Goal: Check status: Check status

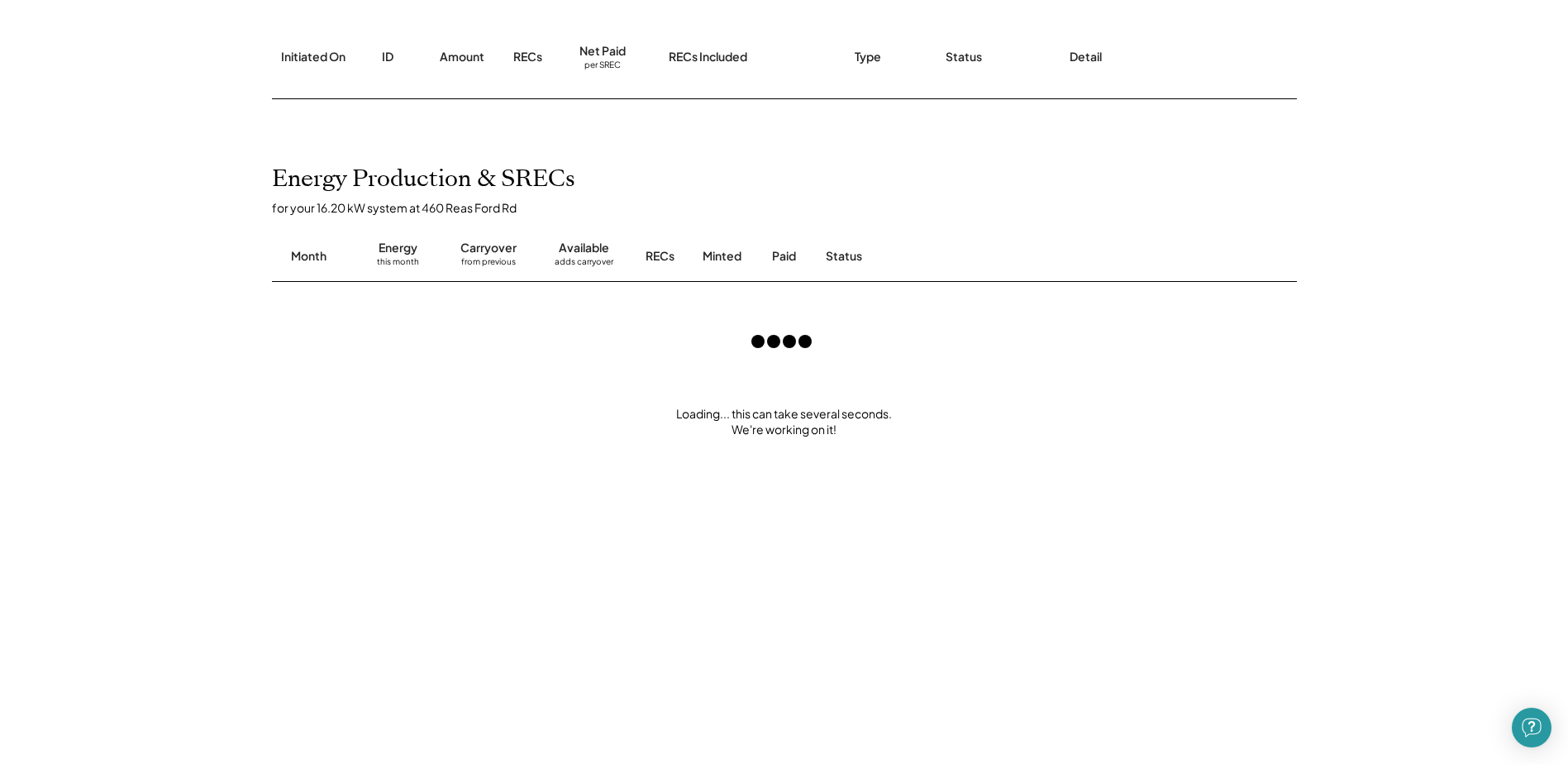
scroll to position [166, 0]
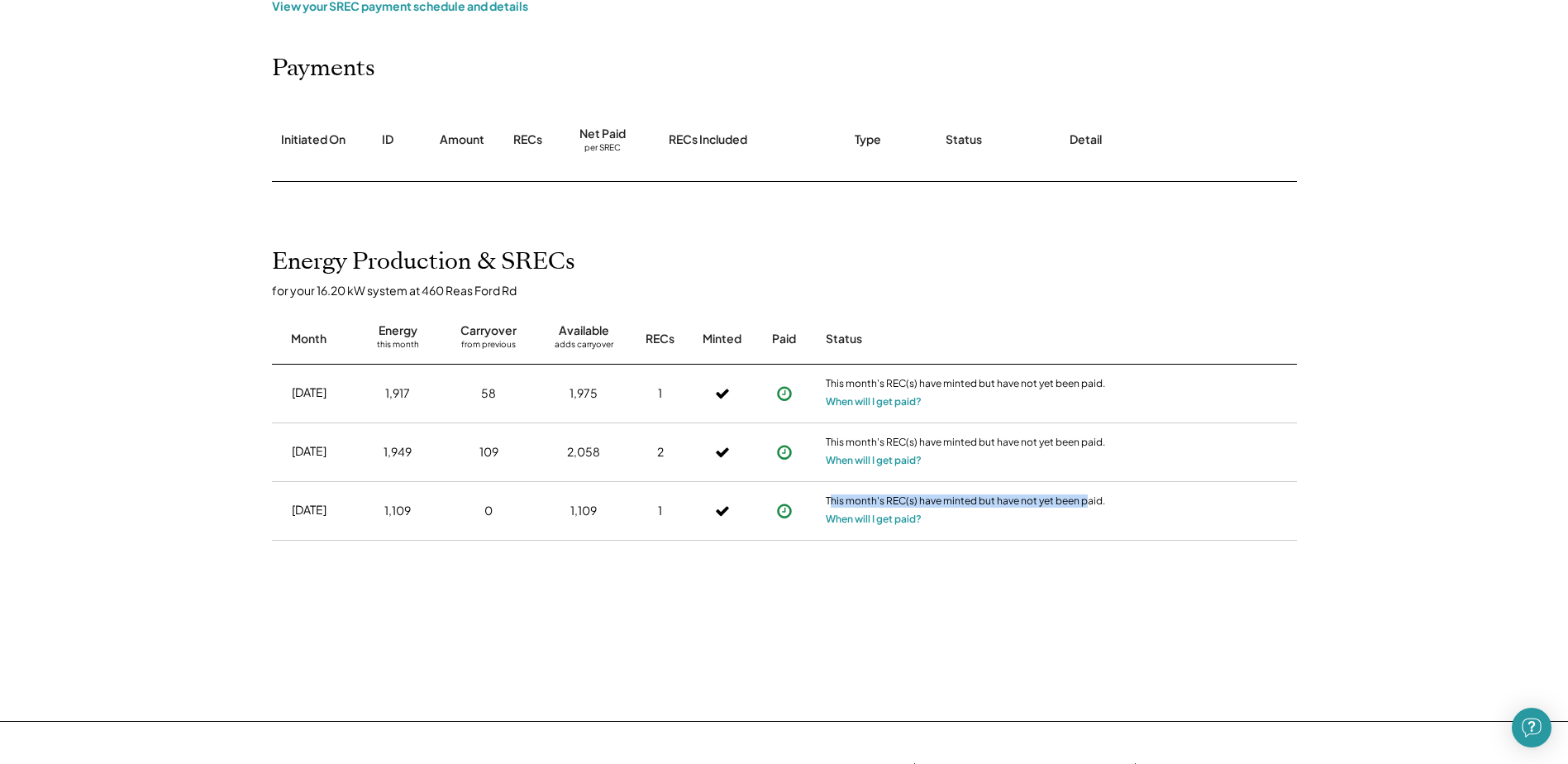
drag, startPoint x: 829, startPoint y: 496, endPoint x: 1088, endPoint y: 506, distance: 259.2
click at [1088, 506] on div "This month's REC(s) have minted but have not yet been paid." at bounding box center [966, 502] width 281 height 16
drag, startPoint x: 1125, startPoint y: 501, endPoint x: 827, endPoint y: 496, distance: 298.0
click at [827, 496] on div "[DATE] 1,109 0 1,109 1 This month's REC(s) have minted but have not yet been pa…" at bounding box center [785, 510] width 1025 height 59
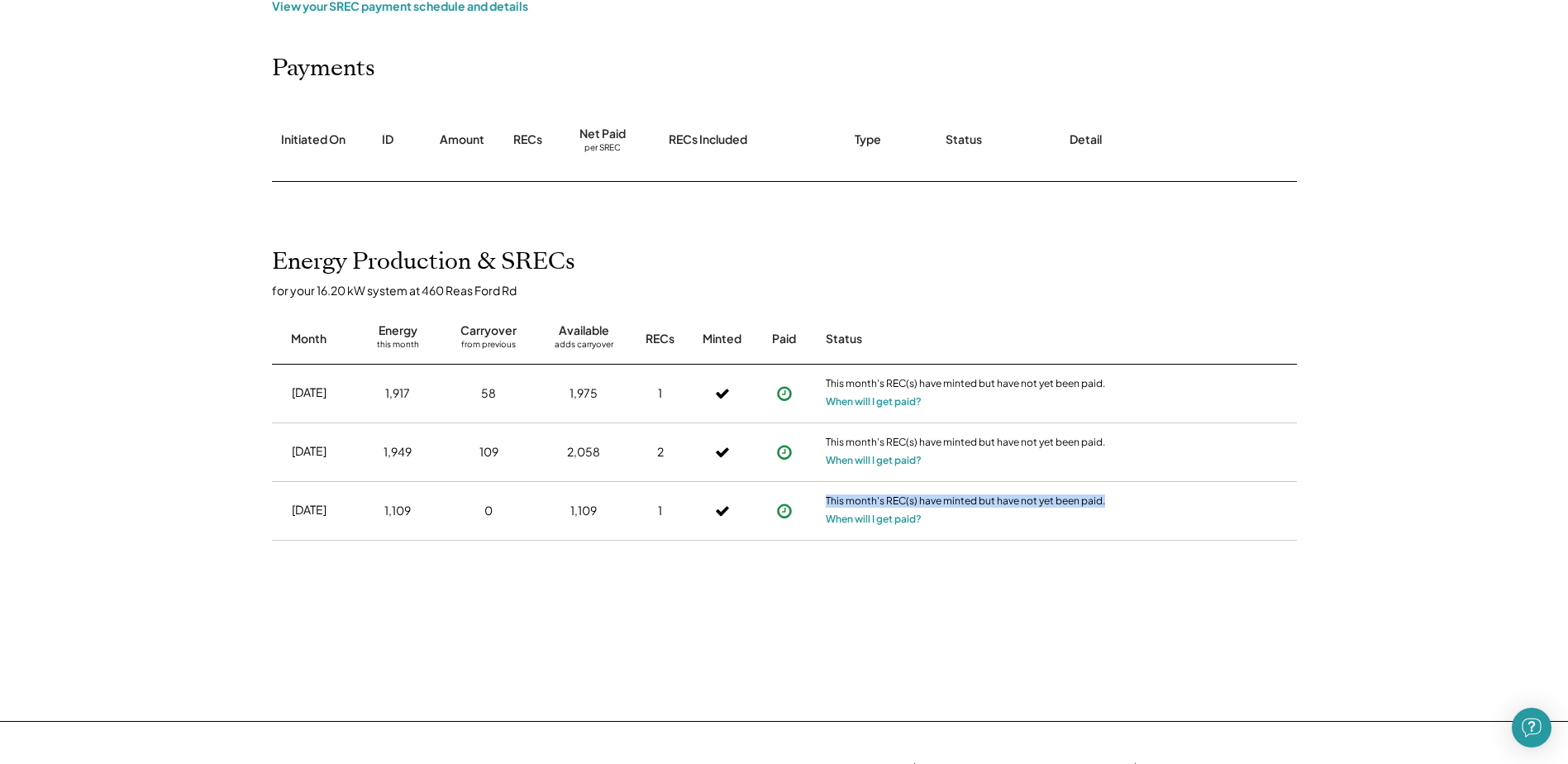
click at [827, 496] on div "This month's REC(s) have minted but have not yet been paid." at bounding box center [966, 502] width 281 height 16
drag, startPoint x: 893, startPoint y: 499, endPoint x: 1138, endPoint y: 500, distance: 245.0
click at [1138, 500] on div "[DATE] 1,109 0 1,109 1 This month's REC(s) have minted but have not yet been pa…" at bounding box center [785, 510] width 1025 height 59
drag, startPoint x: 1138, startPoint y: 500, endPoint x: 1108, endPoint y: 502, distance: 30.1
click at [1108, 502] on div "This month's REC(s) have minted but have not yet been paid. When will I get pai…" at bounding box center [966, 510] width 290 height 58
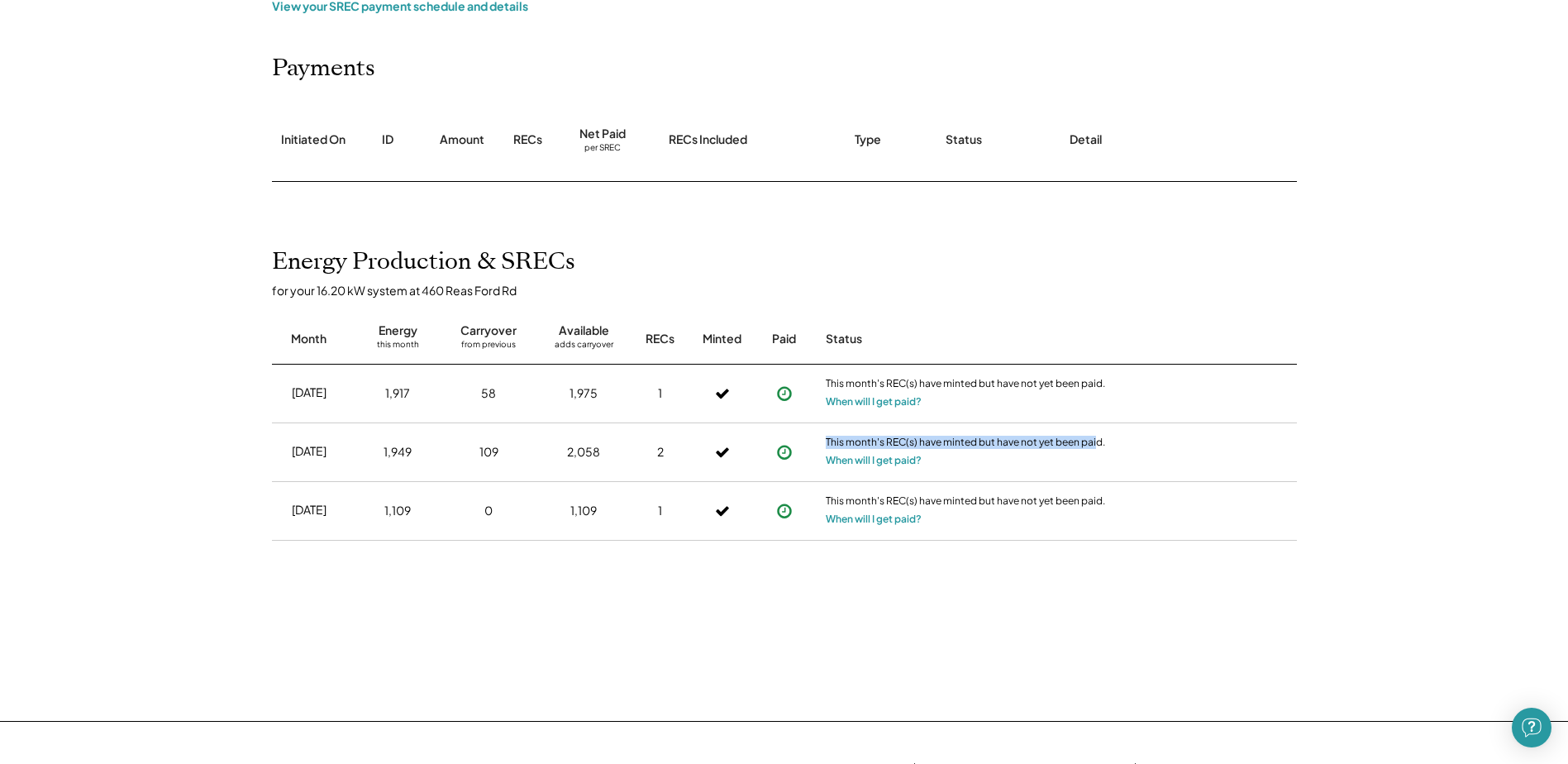
drag, startPoint x: 826, startPoint y: 435, endPoint x: 1096, endPoint y: 438, distance: 270.0
click at [1096, 438] on div "This month's REC(s) have minted but have not yet been paid." at bounding box center [966, 443] width 281 height 16
drag, startPoint x: 1096, startPoint y: 438, endPoint x: 763, endPoint y: 424, distance: 333.3
click at [1095, 437] on div "This month's REC(s) have minted but have not yet been paid." at bounding box center [966, 443] width 281 height 16
drag, startPoint x: 823, startPoint y: 375, endPoint x: 1118, endPoint y: 386, distance: 295.2
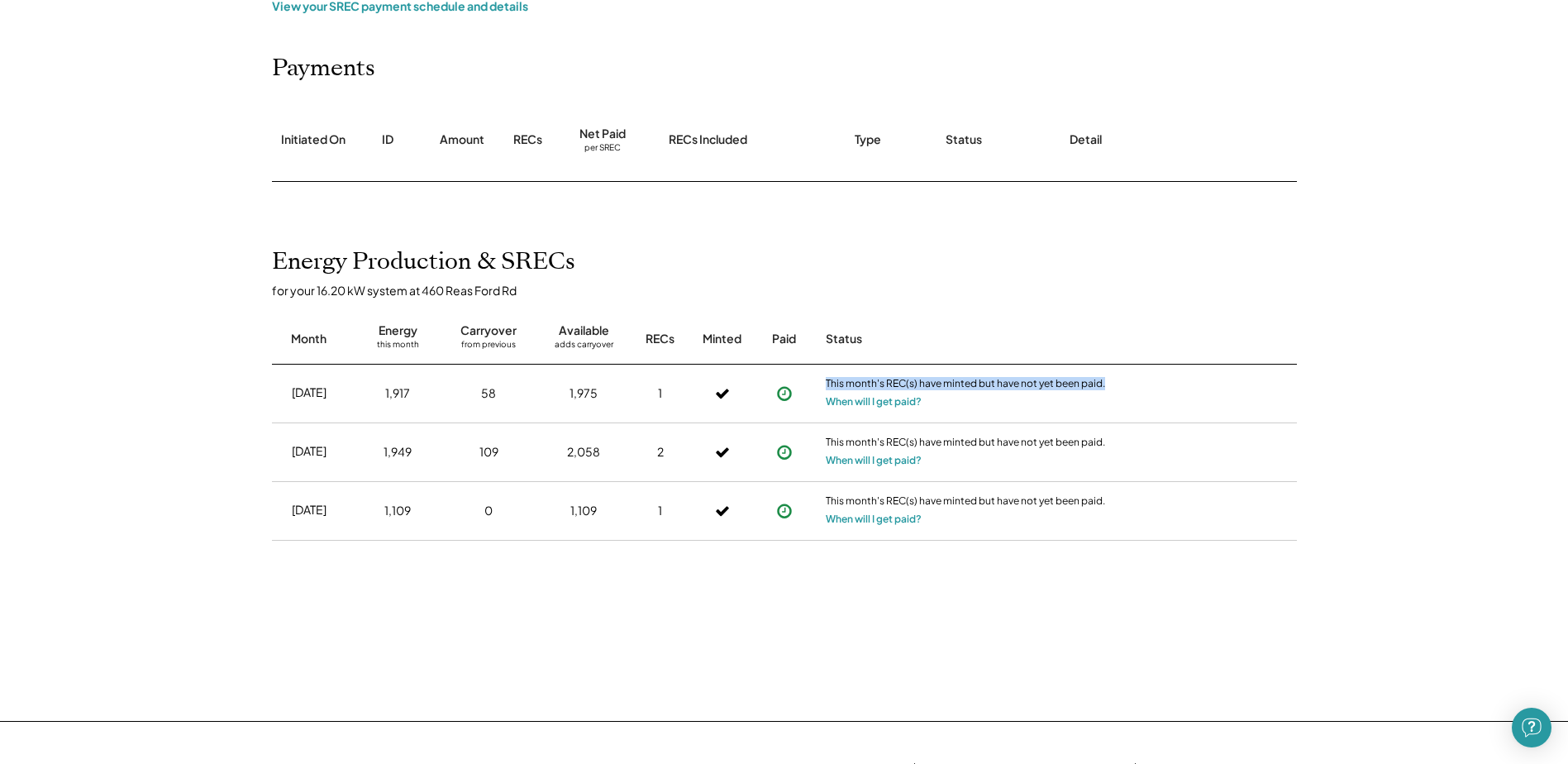
click at [1118, 386] on div "[DATE] 1,917 58 1,975 1 This month's REC(s) have minted but have not yet been p…" at bounding box center [785, 394] width 1025 height 59
click at [1115, 386] on div "[DATE] 1,917 58 1,975 1 This month's REC(s) have minted but have not yet been p…" at bounding box center [785, 394] width 1025 height 59
click at [578, 388] on div "1,975" at bounding box center [583, 393] width 28 height 16
drag, startPoint x: 578, startPoint y: 388, endPoint x: 580, endPoint y: 396, distance: 8.2
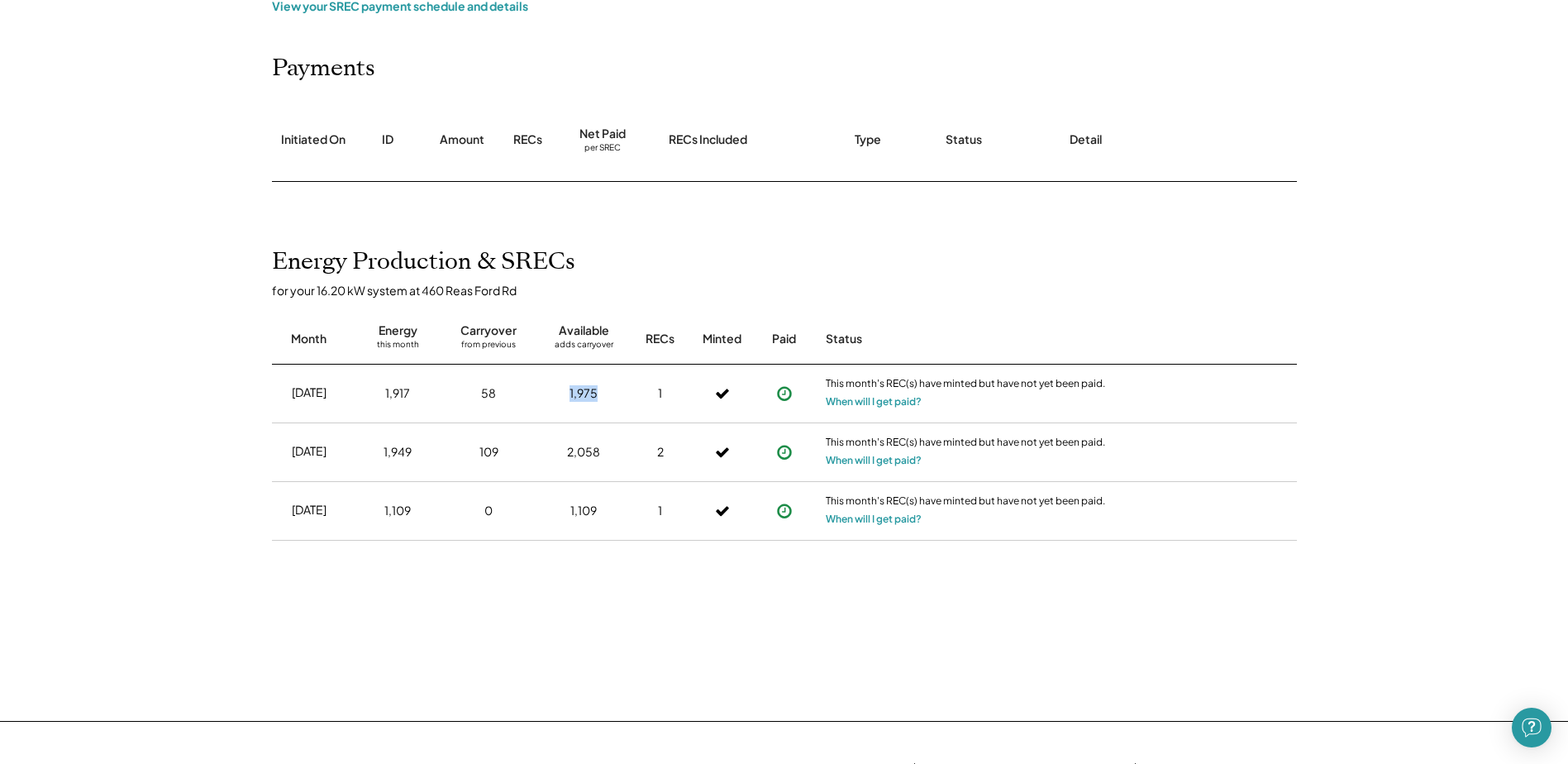
click at [591, 401] on div "1,975" at bounding box center [583, 393] width 28 height 16
drag, startPoint x: 565, startPoint y: 391, endPoint x: 629, endPoint y: 383, distance: 64.5
click at [629, 383] on div "[DATE] 1,917 58 1,975 1 This month's REC(s) have minted but have not yet been p…" at bounding box center [785, 394] width 1025 height 59
drag, startPoint x: 629, startPoint y: 383, endPoint x: 583, endPoint y: 390, distance: 46.5
click at [594, 388] on div "1,975" at bounding box center [583, 393] width 28 height 16
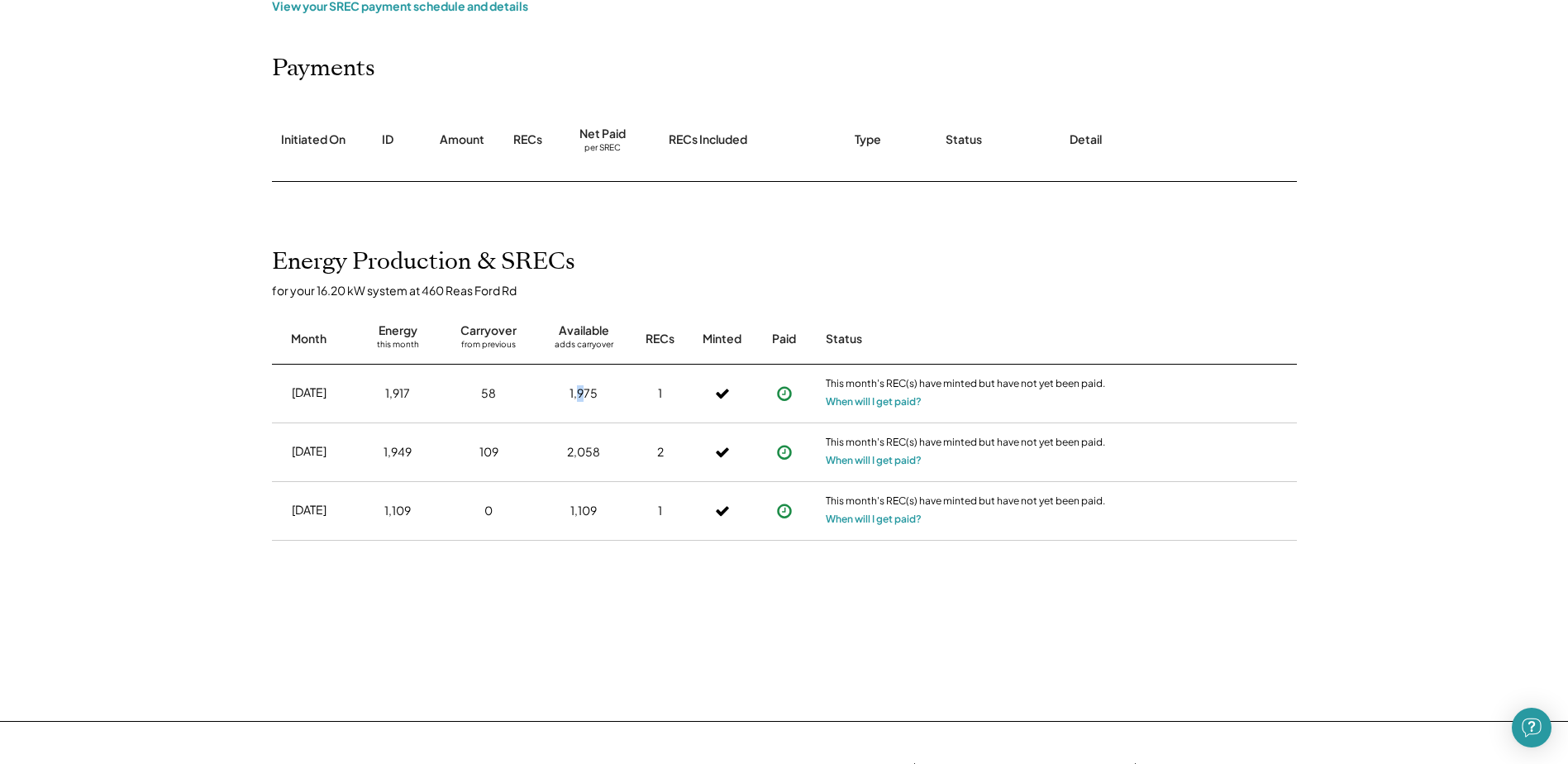
drag, startPoint x: 576, startPoint y: 390, endPoint x: 588, endPoint y: 388, distance: 12.2
click at [588, 388] on div "1,975" at bounding box center [583, 393] width 28 height 16
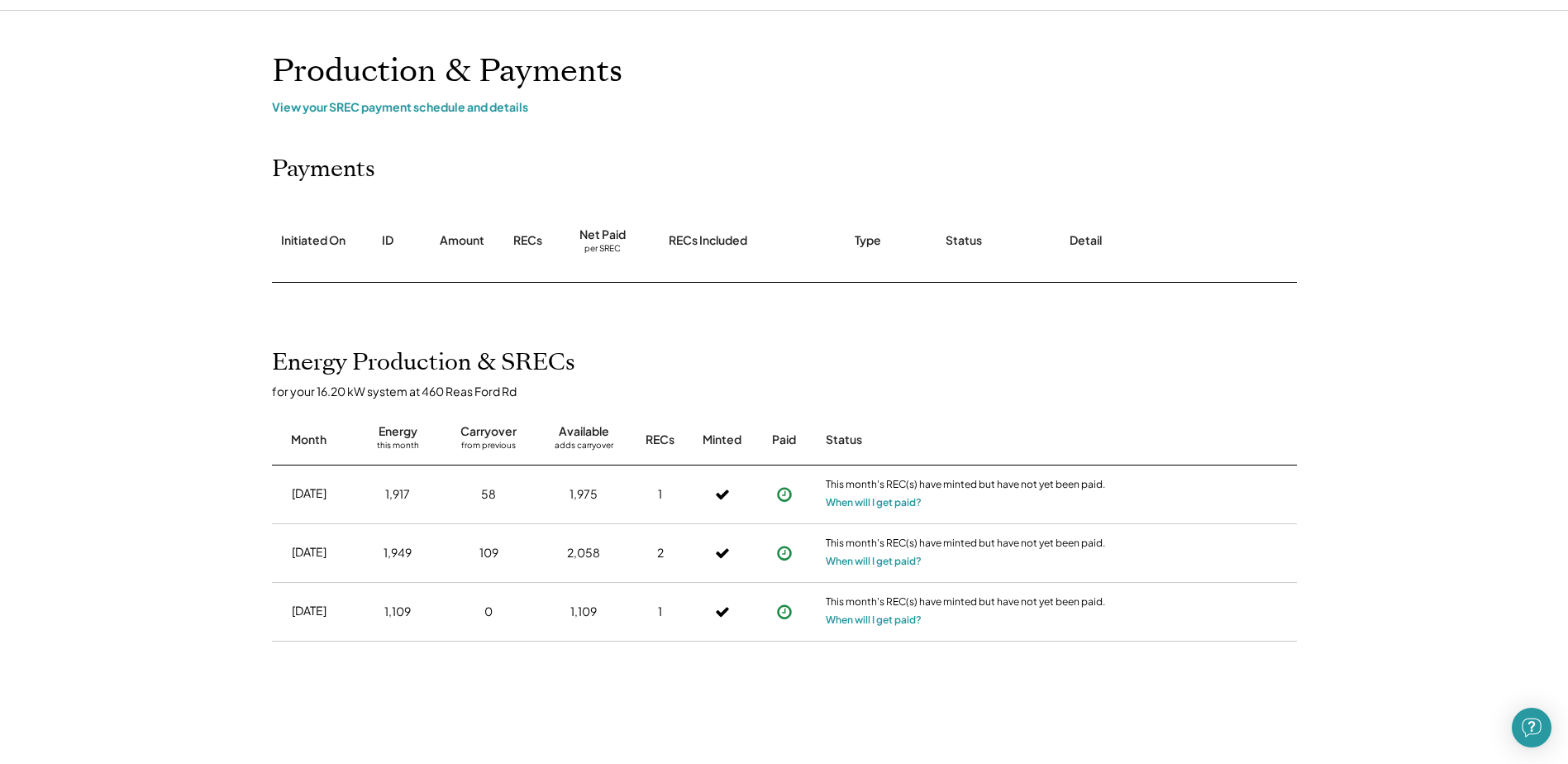
scroll to position [0, 0]
